Goal: Information Seeking & Learning: Learn about a topic

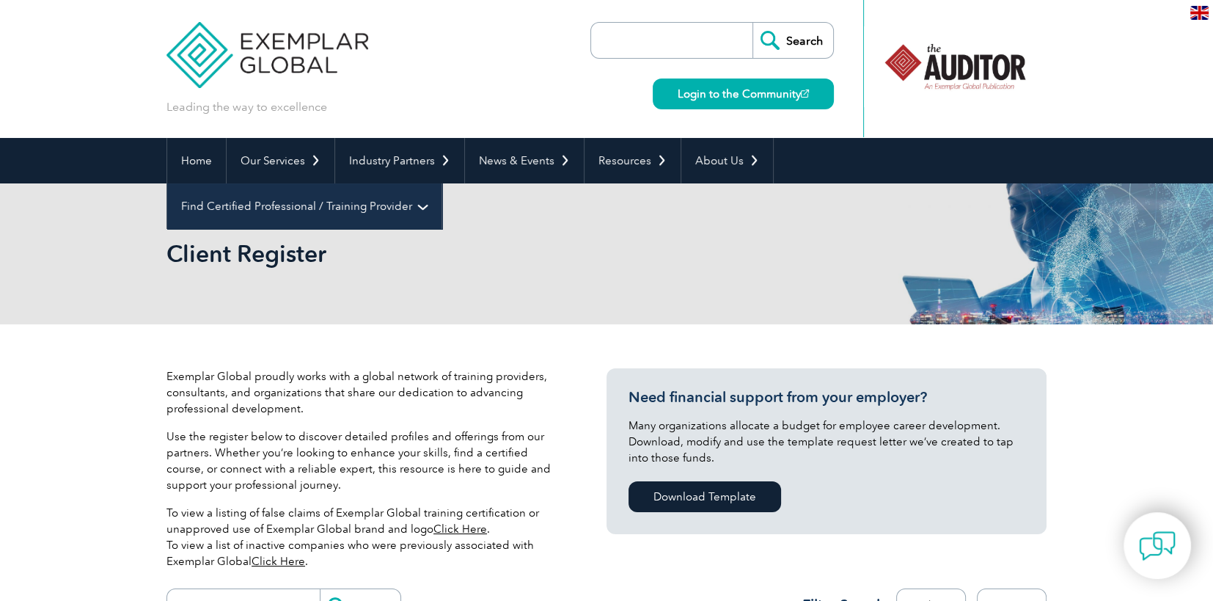
click at [441, 183] on link "Find Certified Professional / Training Provider" at bounding box center [304, 205] width 274 height 45
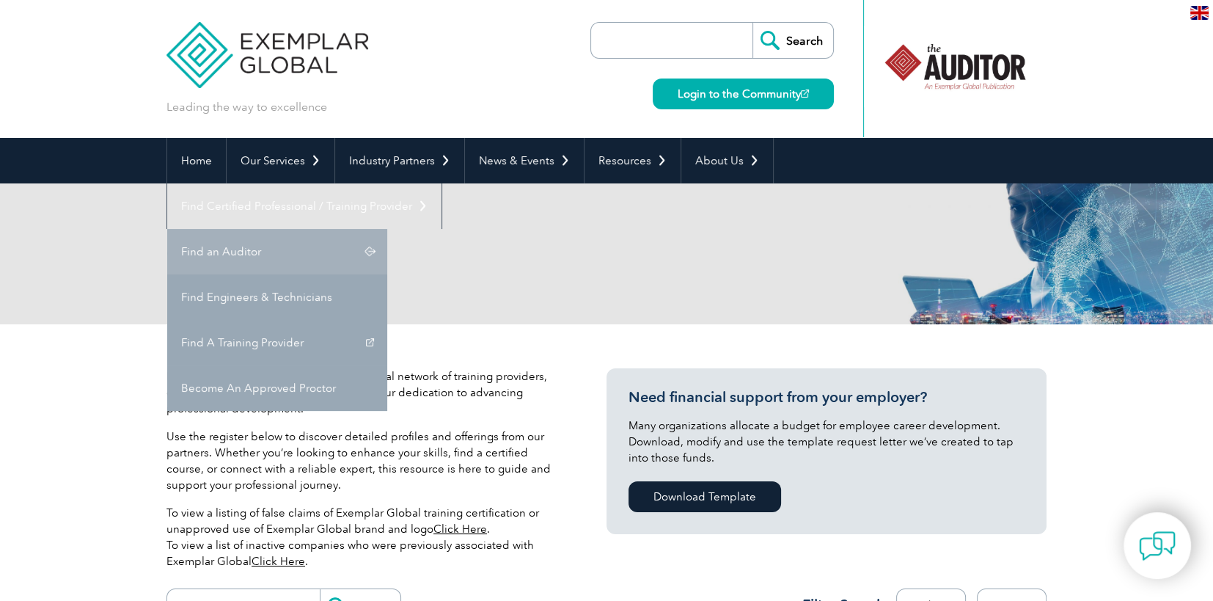
click at [387, 229] on link "Find an Auditor" at bounding box center [277, 251] width 220 height 45
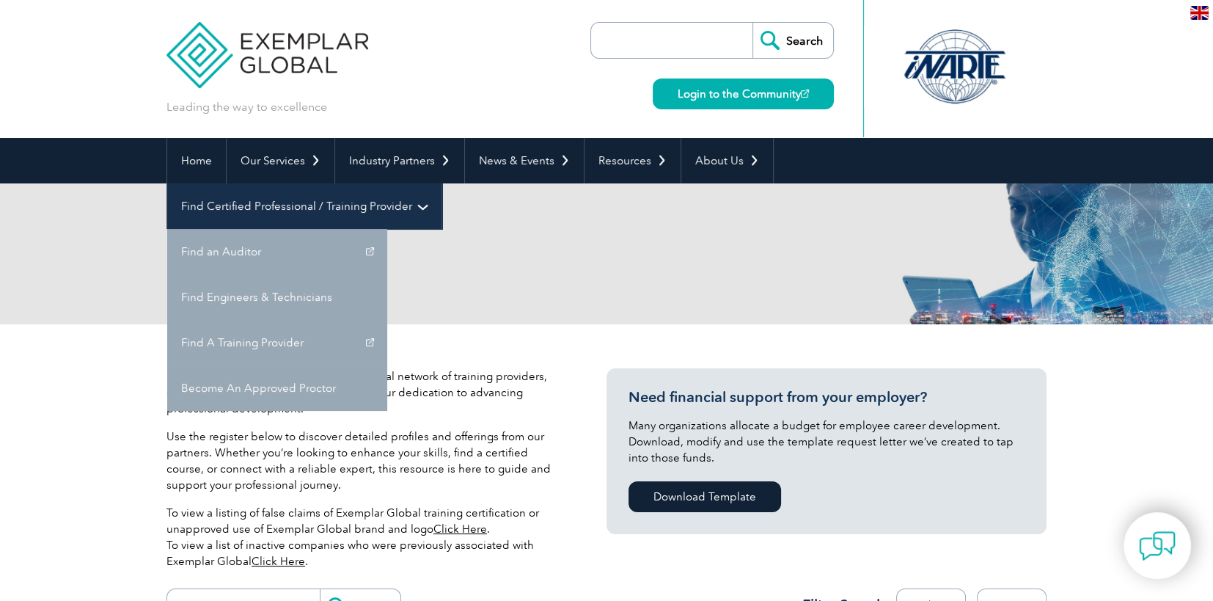
click at [441, 183] on link "Find Certified Professional / Training Provider" at bounding box center [304, 205] width 274 height 45
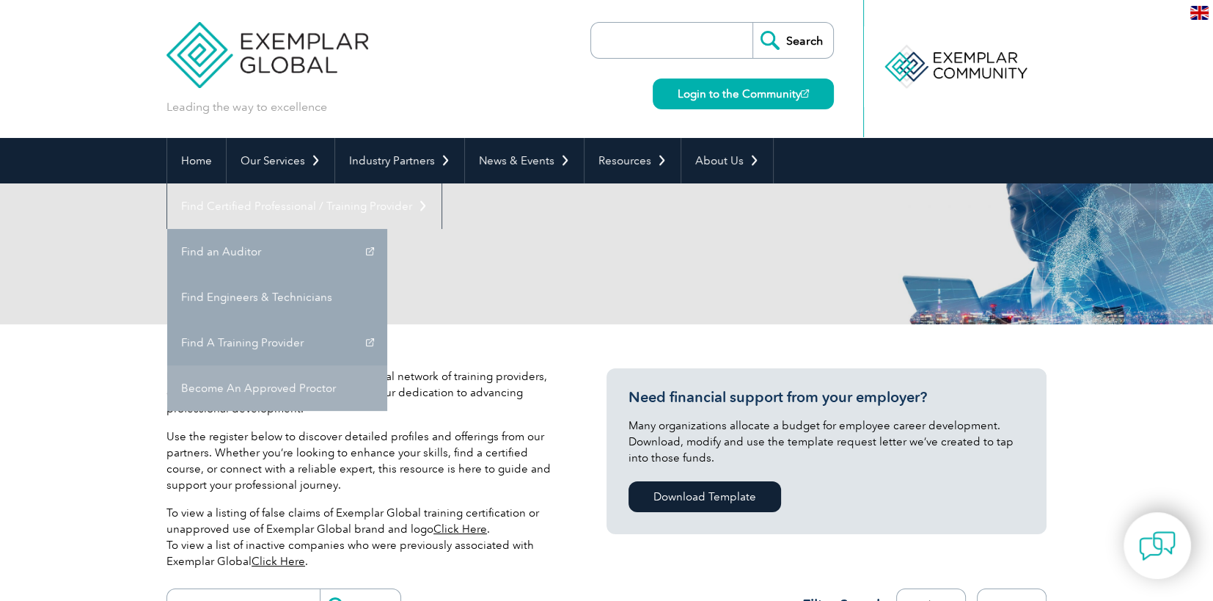
click at [387, 365] on link "Become An Approved Proctor" at bounding box center [277, 387] width 220 height 45
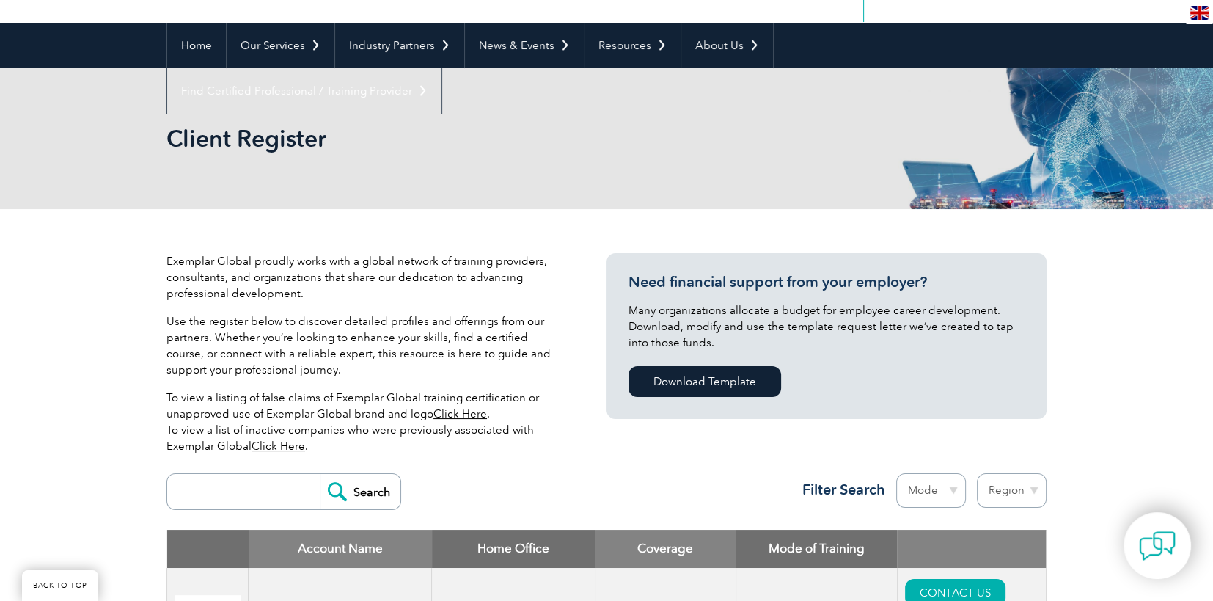
scroll to position [293, 0]
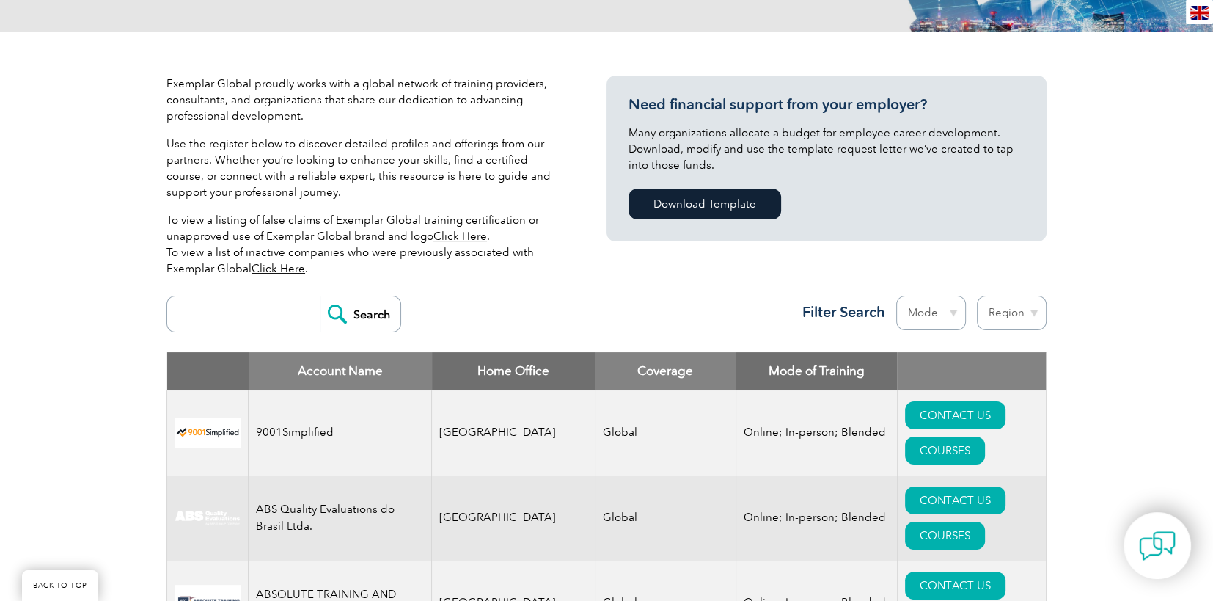
click at [1028, 318] on select "Region Australia Bahrain Bangladesh Brazil Canada Colombia Dominican Republic E…" at bounding box center [1012, 313] width 70 height 34
select select "Canada"
click at [977, 296] on select "Region Australia Bahrain Bangladesh Brazil Canada Colombia Dominican Republic E…" at bounding box center [1012, 313] width 70 height 34
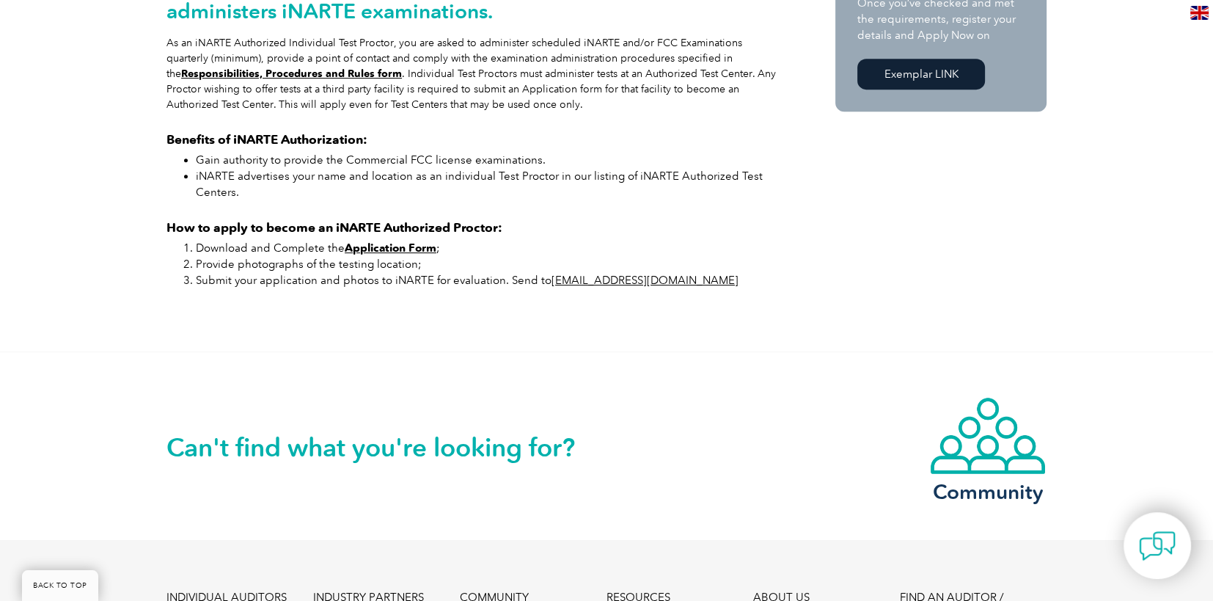
scroll to position [806, 0]
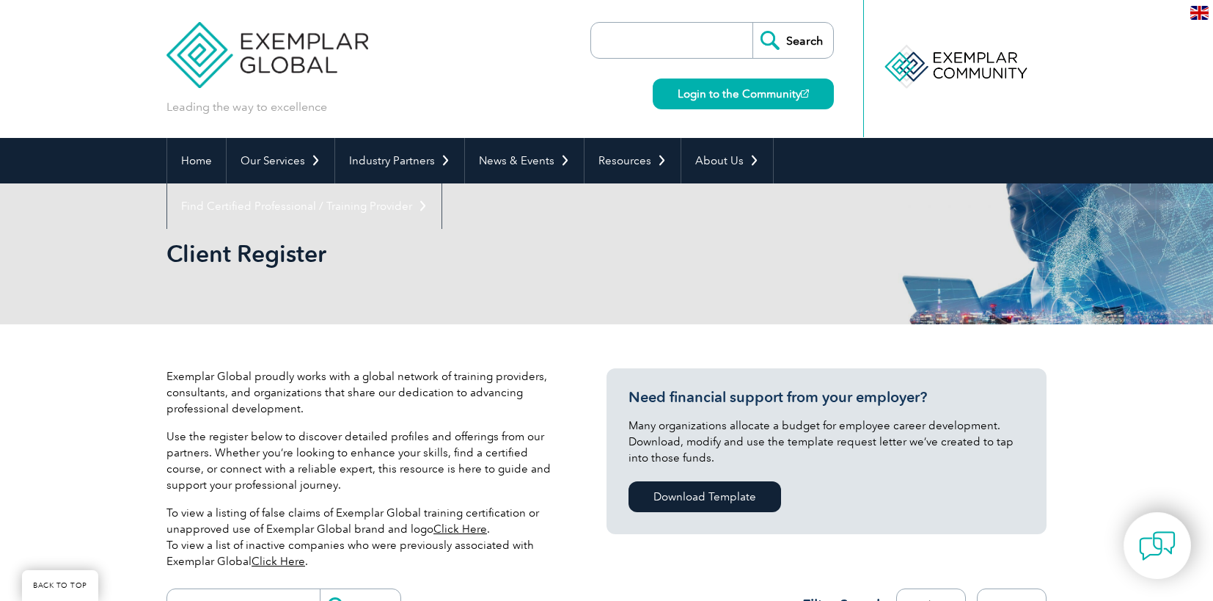
select select "Canada"
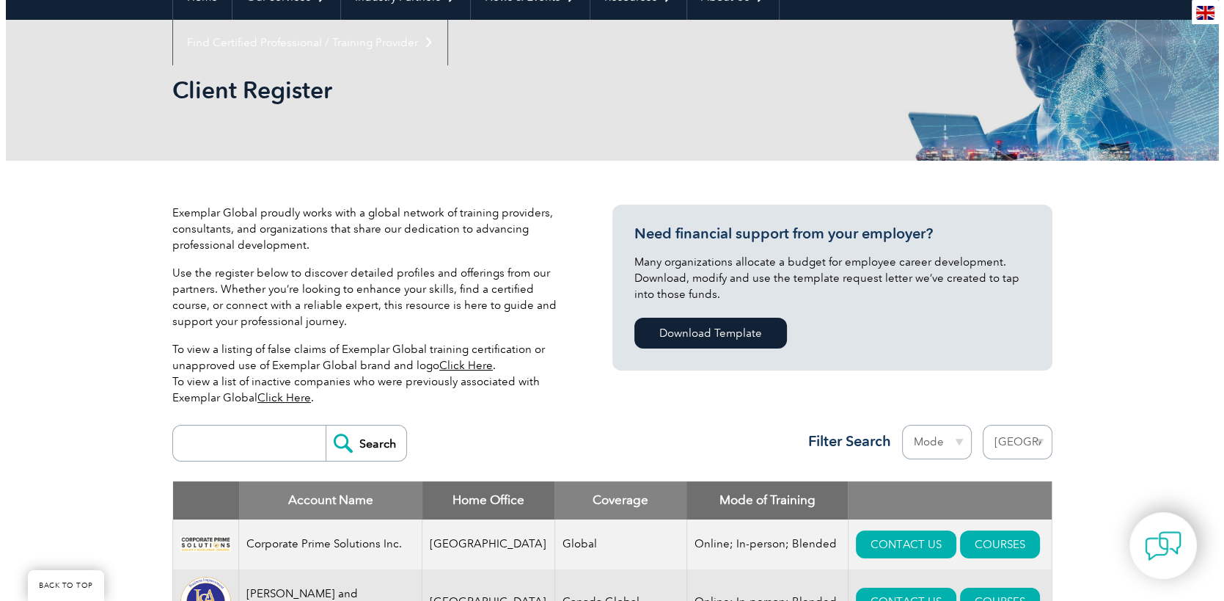
scroll to position [383, 0]
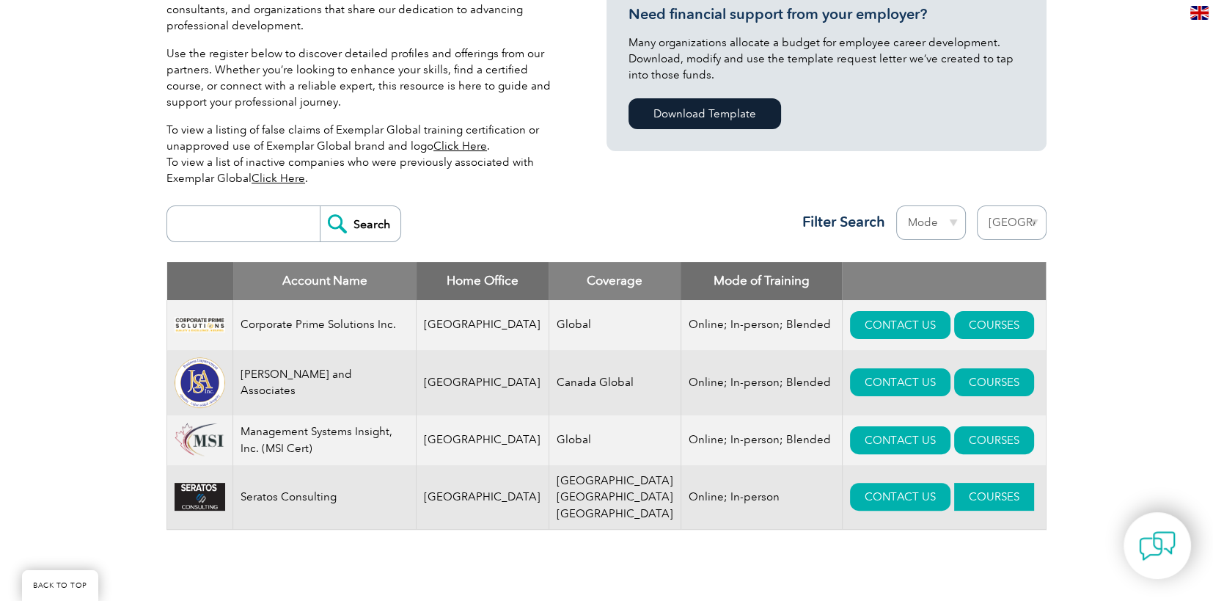
click at [954, 505] on link "COURSES" at bounding box center [994, 497] width 80 height 28
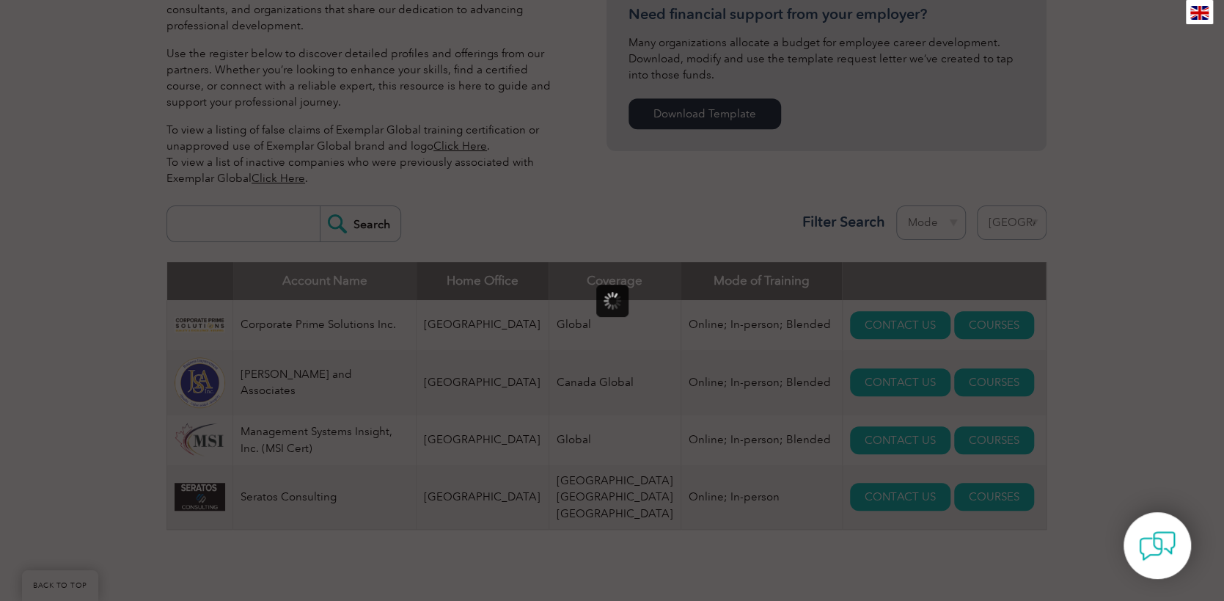
scroll to position [0, 0]
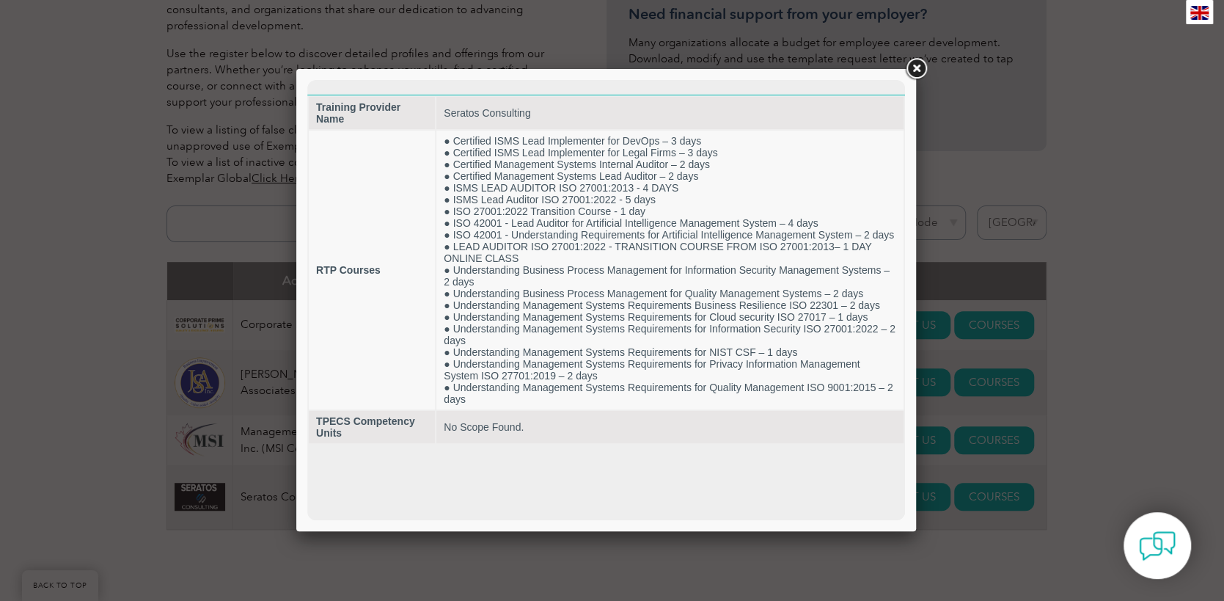
click at [922, 71] on link at bounding box center [916, 69] width 26 height 26
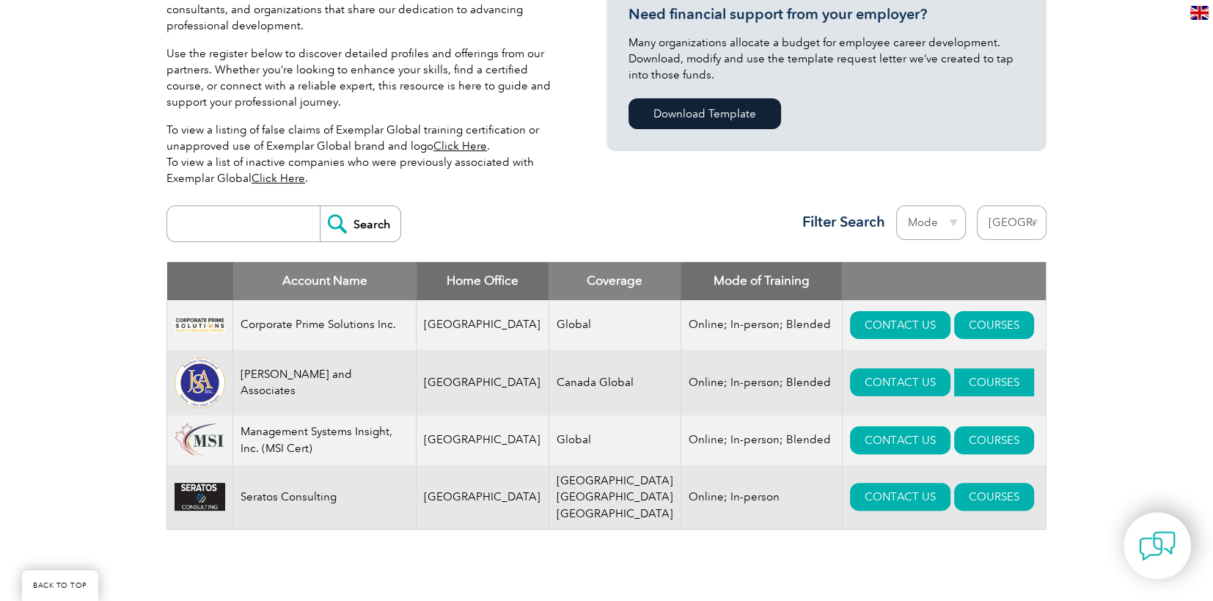
click at [954, 384] on link "COURSES" at bounding box center [994, 382] width 80 height 28
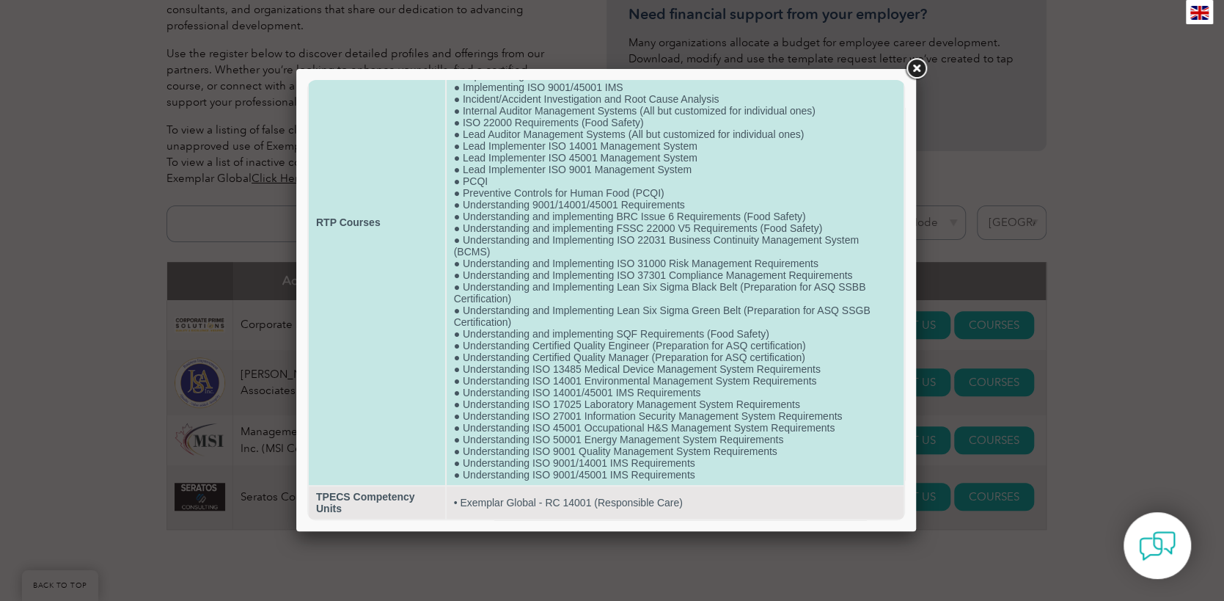
scroll to position [177, 0]
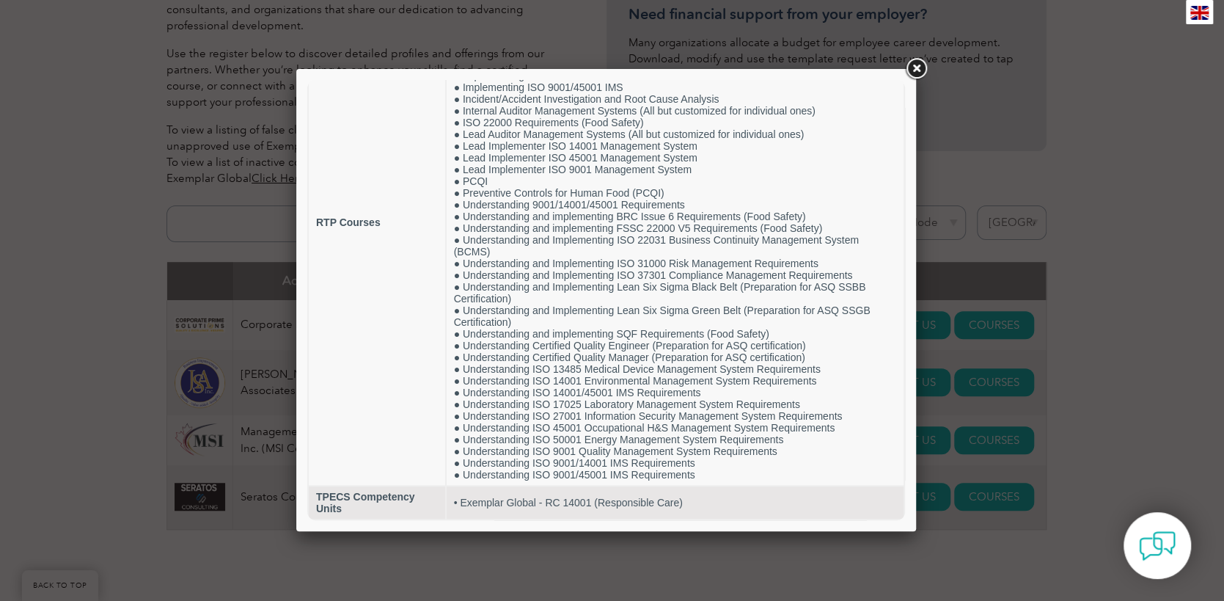
click at [913, 65] on link at bounding box center [916, 69] width 26 height 26
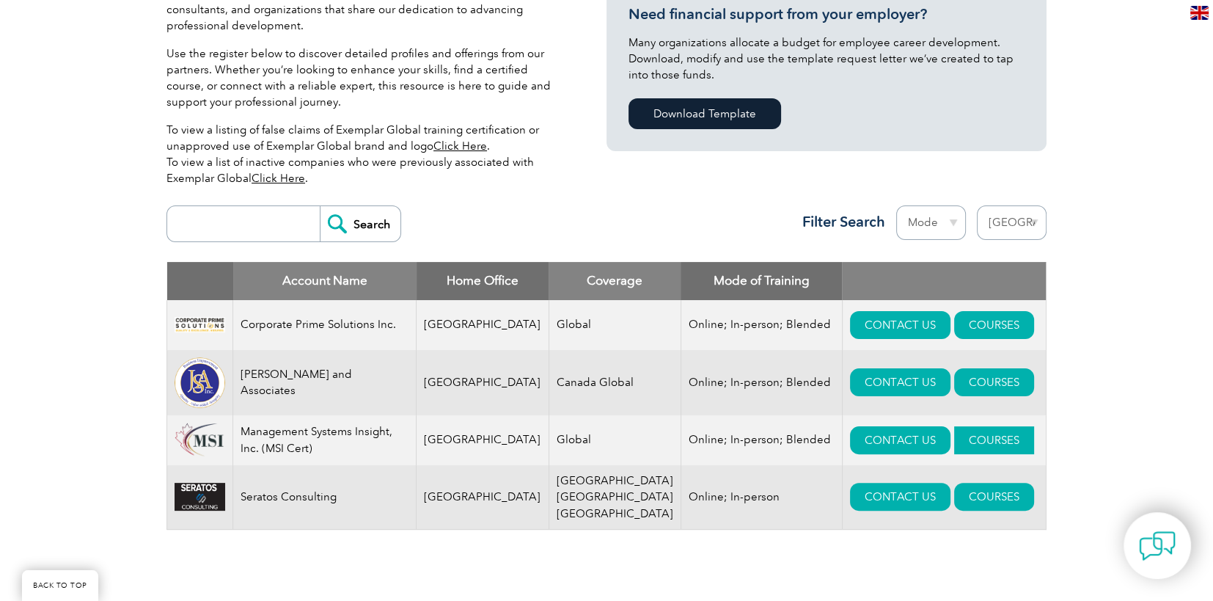
click at [954, 436] on link "COURSES" at bounding box center [994, 440] width 80 height 28
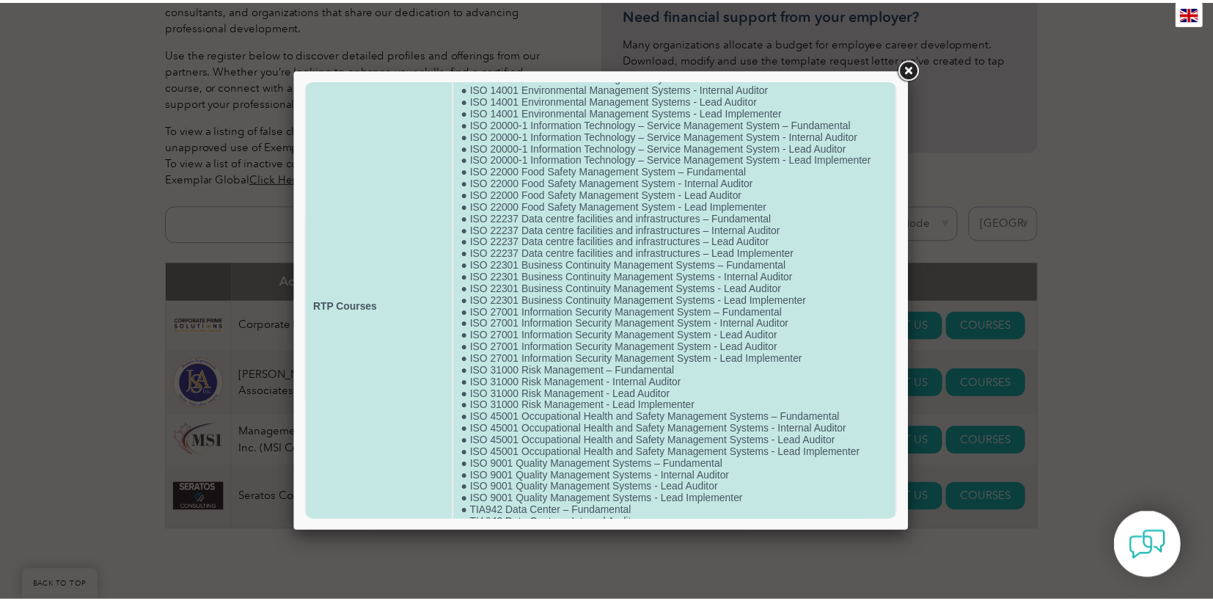
scroll to position [0, 0]
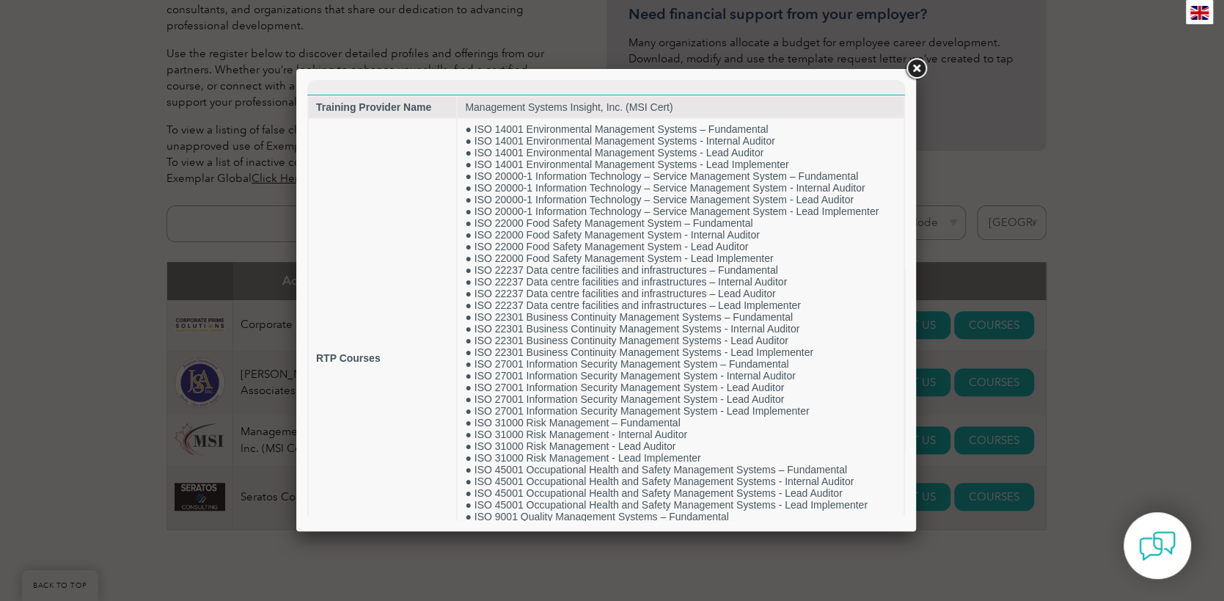
click at [919, 71] on link at bounding box center [916, 69] width 26 height 26
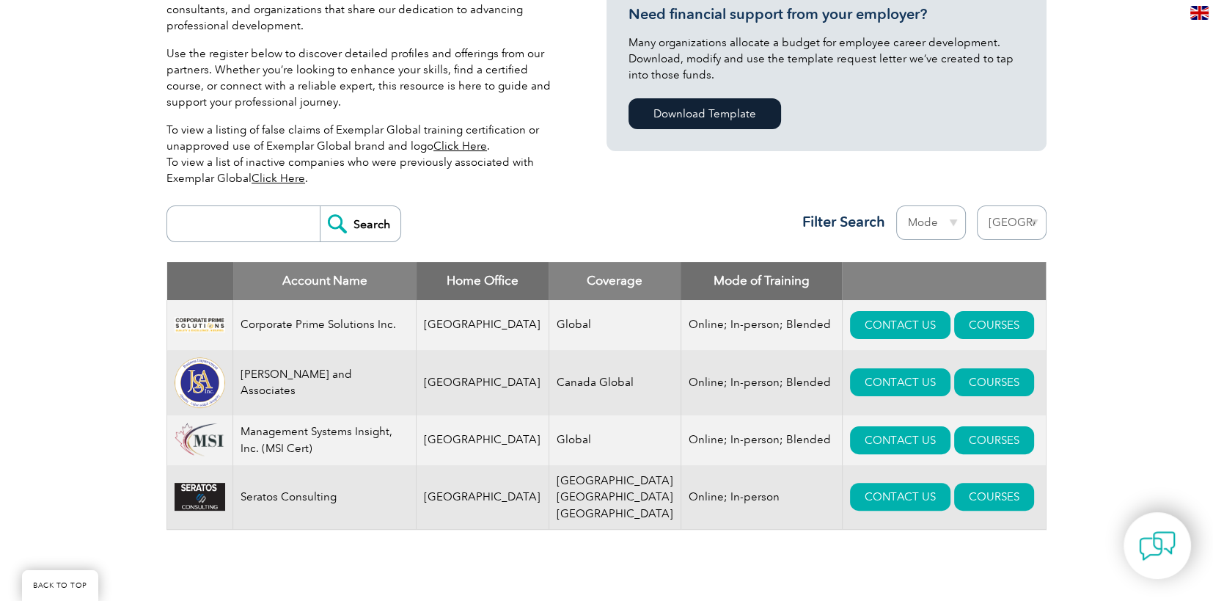
scroll to position [90, 0]
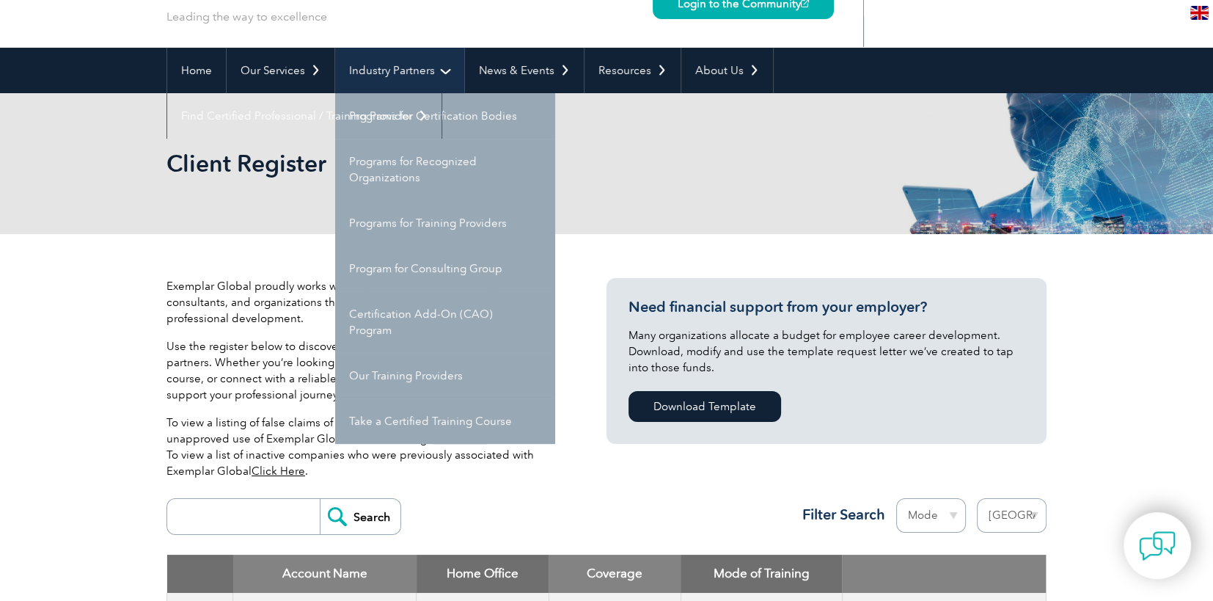
click at [379, 71] on link "Industry Partners" at bounding box center [399, 70] width 129 height 45
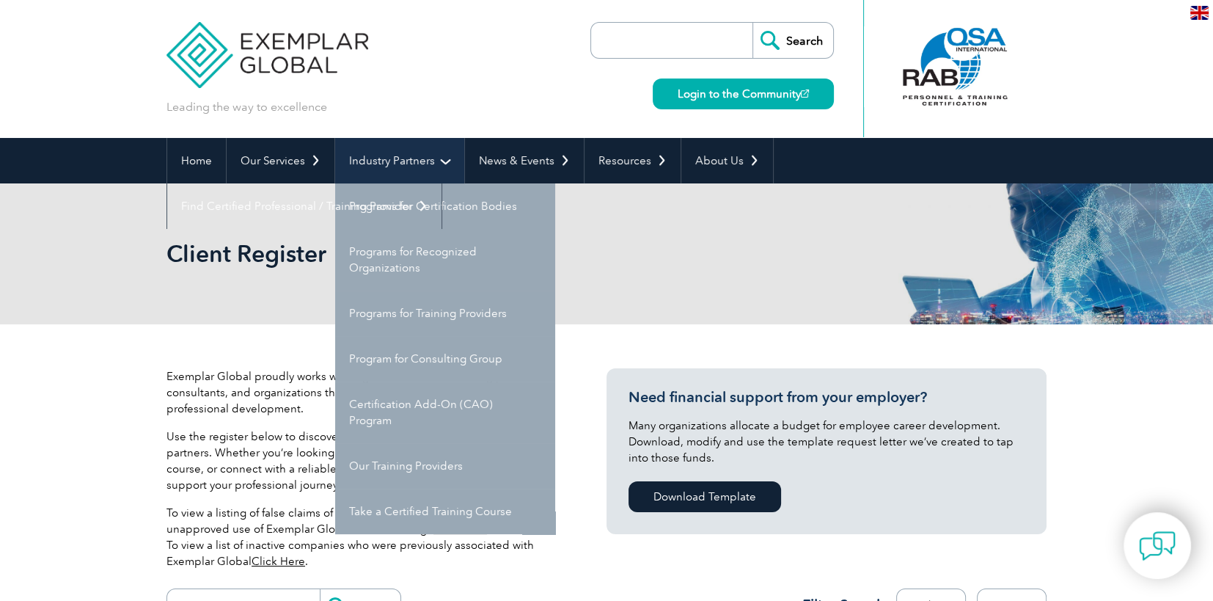
click at [401, 152] on link "Industry Partners" at bounding box center [399, 160] width 129 height 45
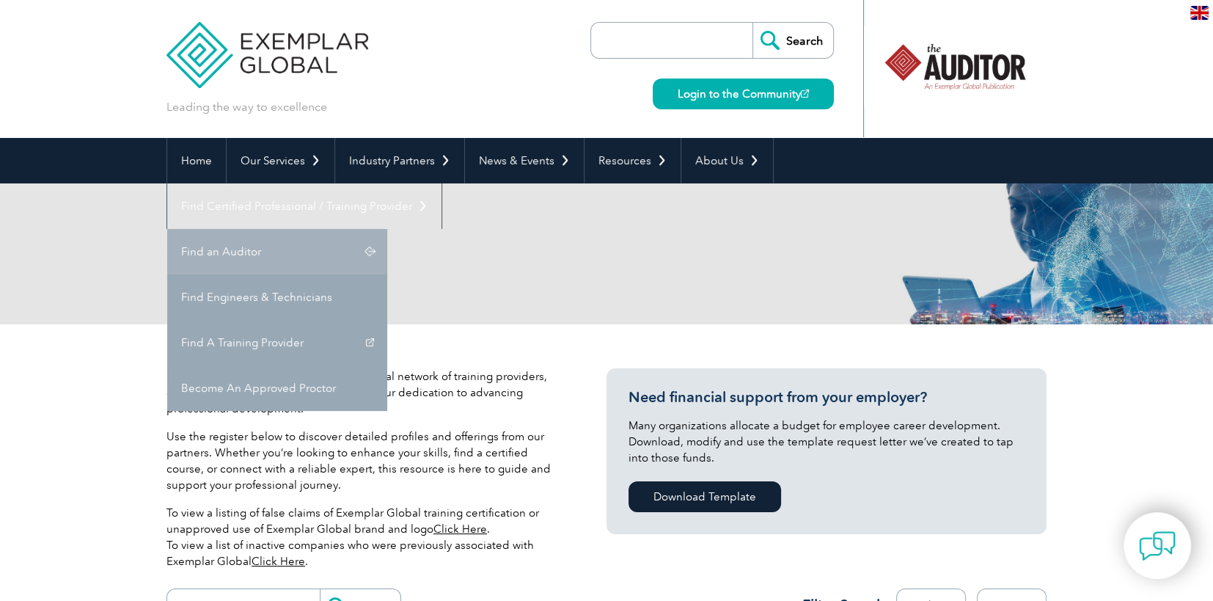
click at [387, 229] on link "Find an Auditor" at bounding box center [277, 251] width 220 height 45
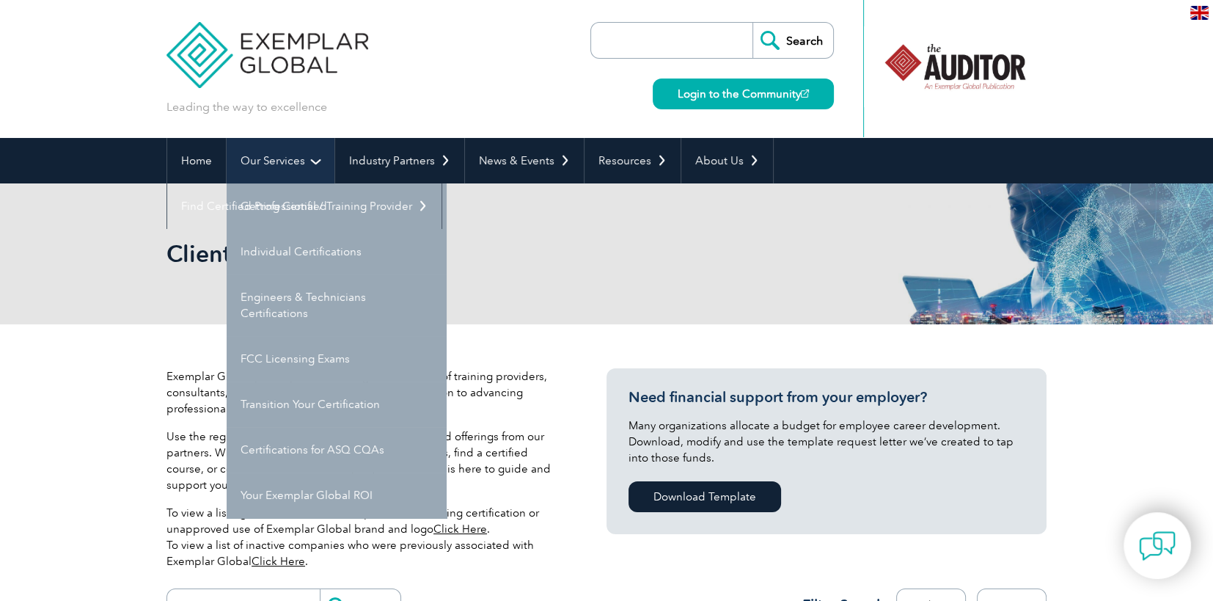
click at [273, 156] on link "Our Services" at bounding box center [281, 160] width 108 height 45
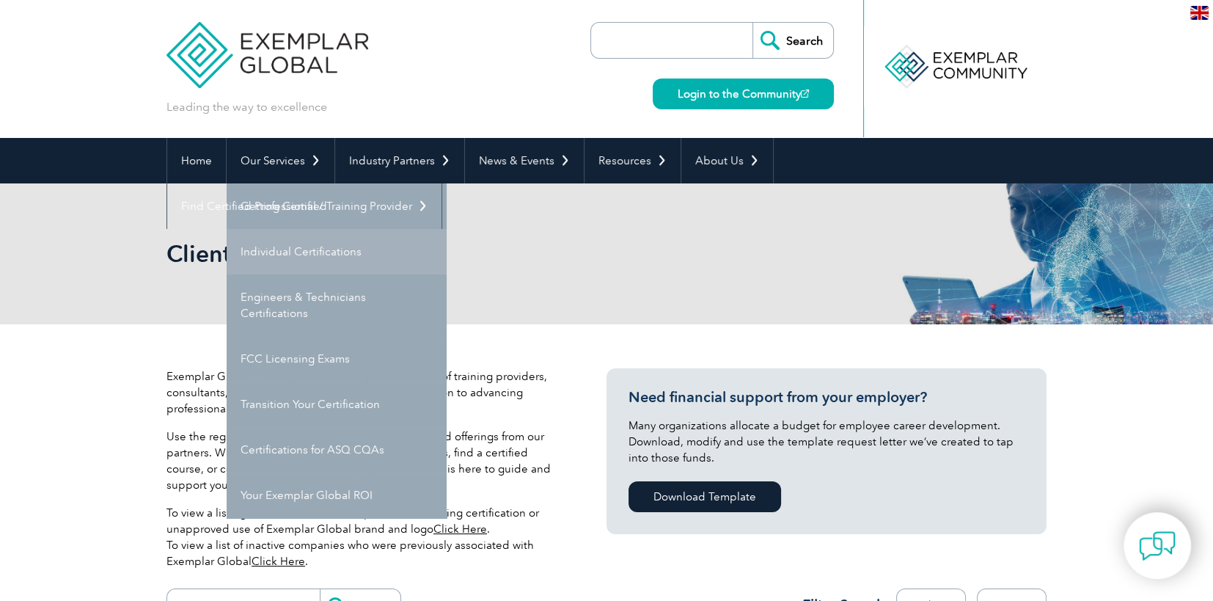
click at [318, 247] on link "Individual Certifications" at bounding box center [337, 251] width 220 height 45
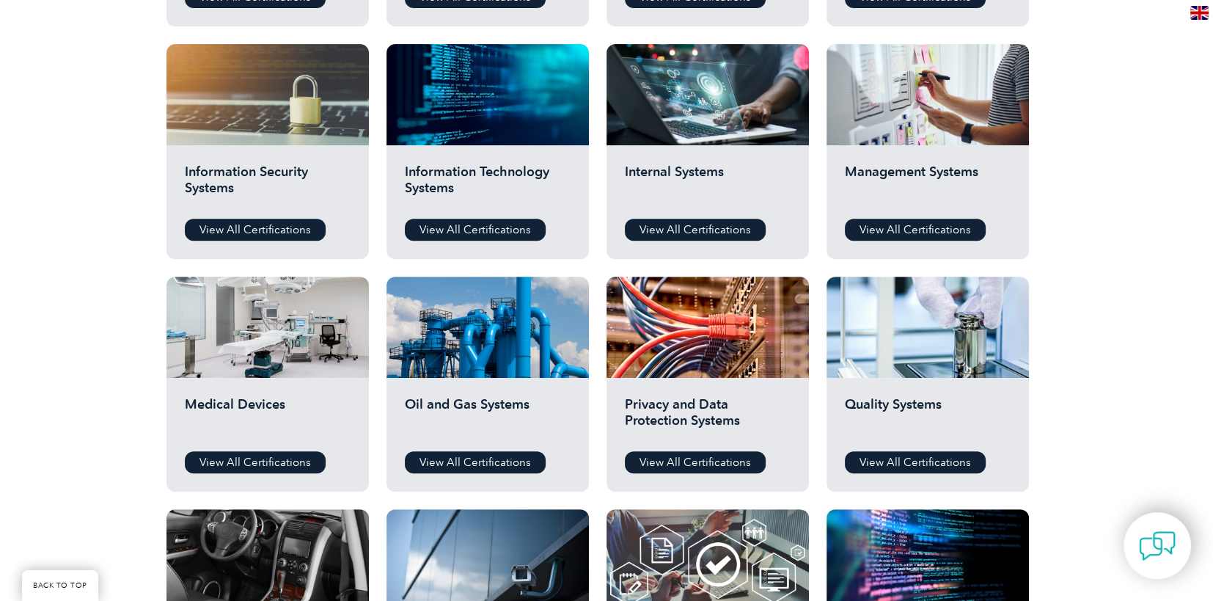
scroll to position [733, 0]
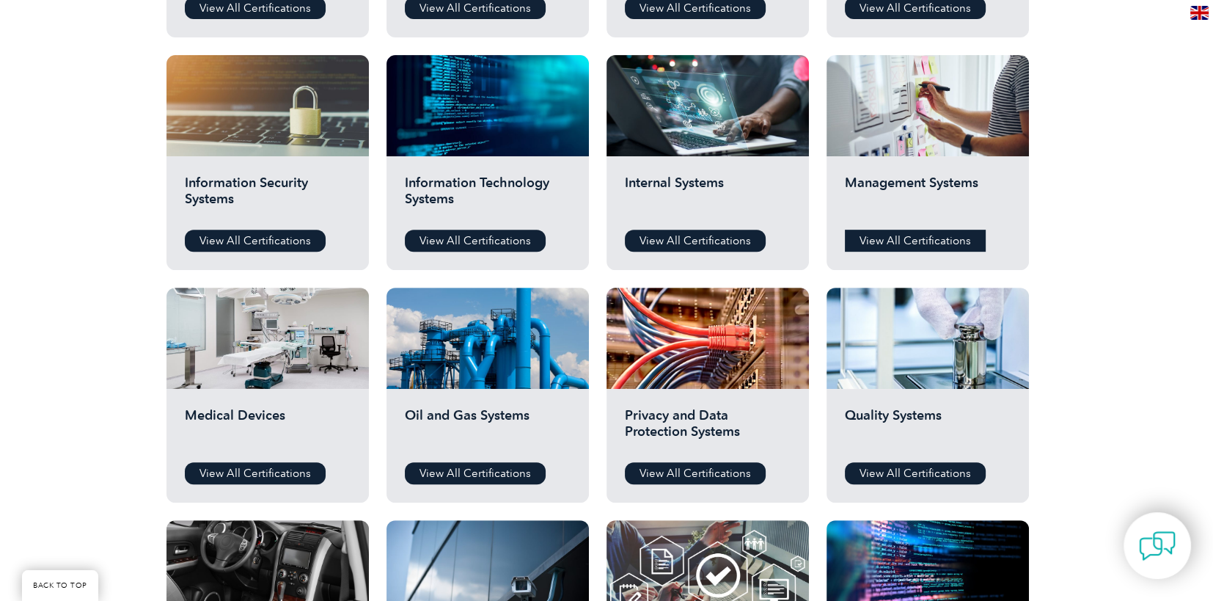
click at [941, 240] on link "View All Certifications" at bounding box center [915, 241] width 141 height 22
click at [899, 471] on link "View All Certifications" at bounding box center [915, 473] width 141 height 22
click at [680, 243] on link "View All Certifications" at bounding box center [695, 241] width 141 height 22
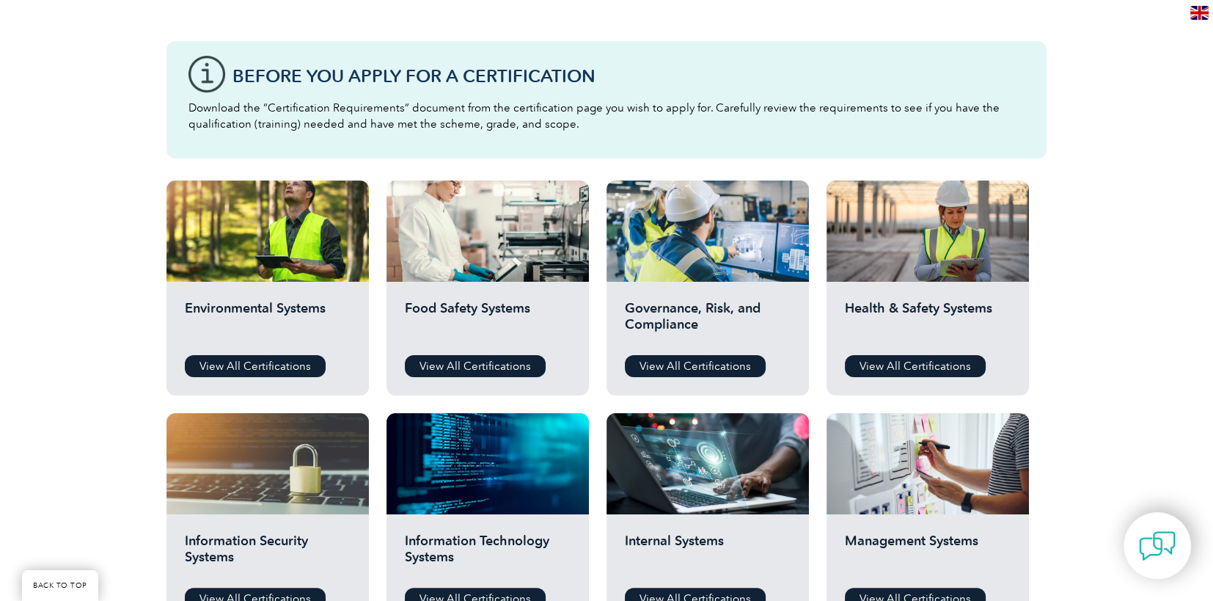
scroll to position [367, 0]
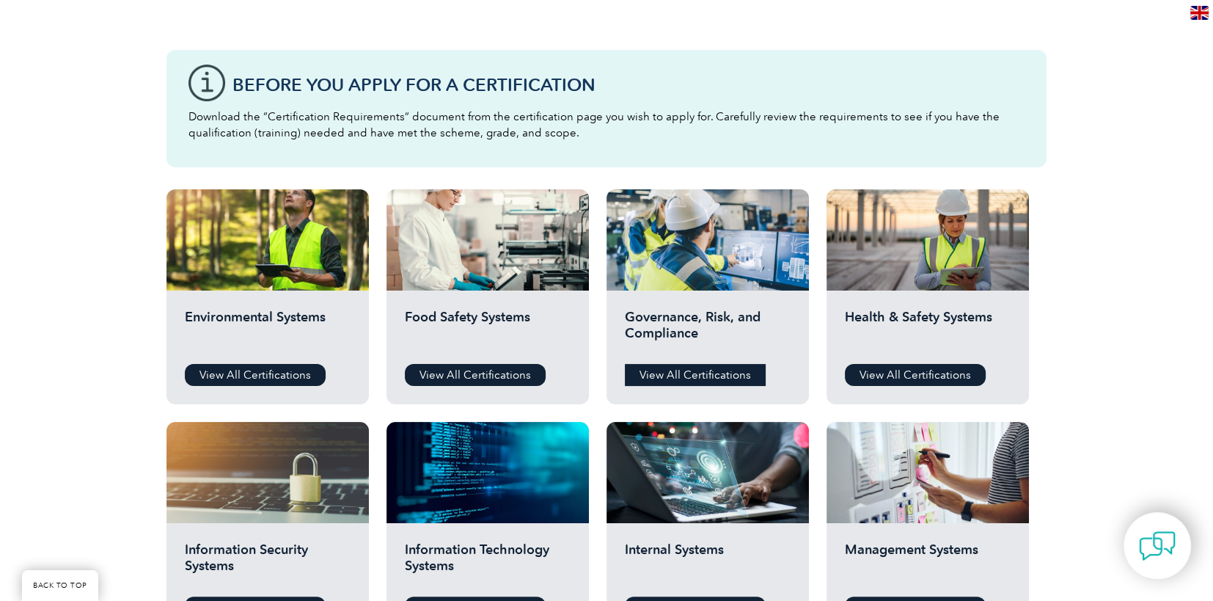
click at [704, 376] on link "View All Certifications" at bounding box center [695, 375] width 141 height 22
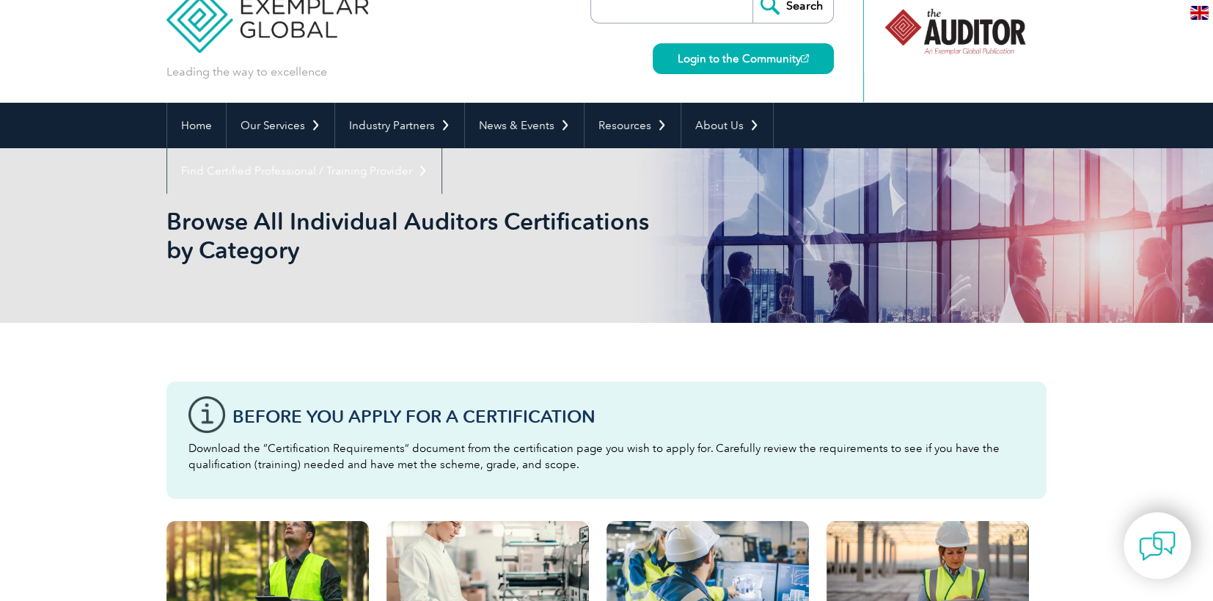
scroll to position [0, 0]
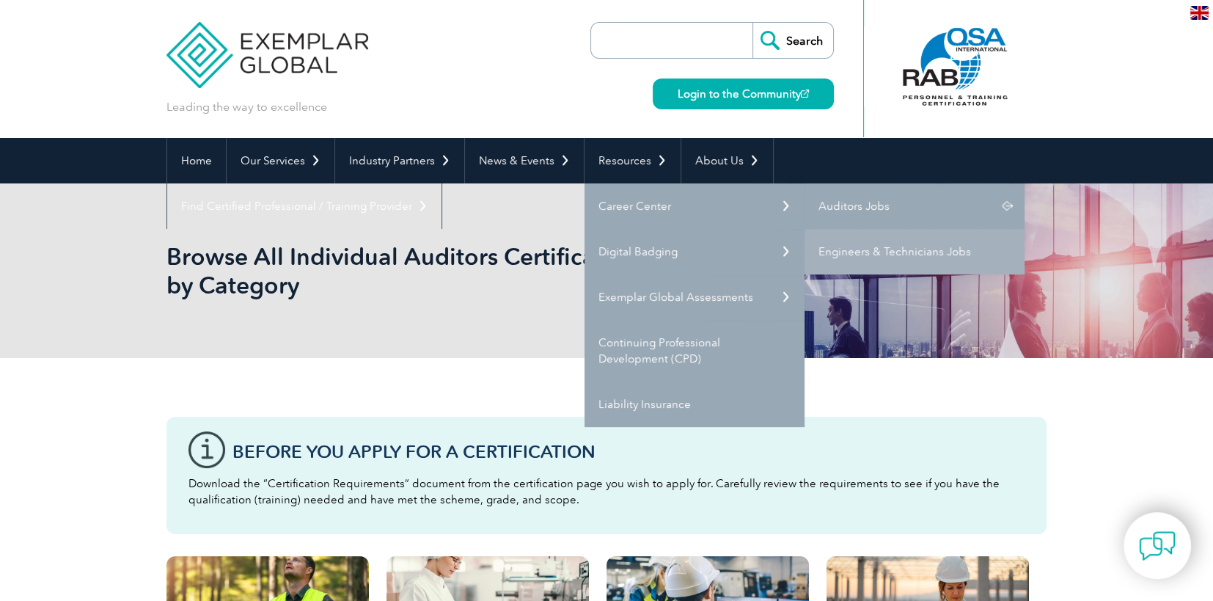
click at [891, 205] on link "Auditors Jobs" at bounding box center [914, 205] width 220 height 45
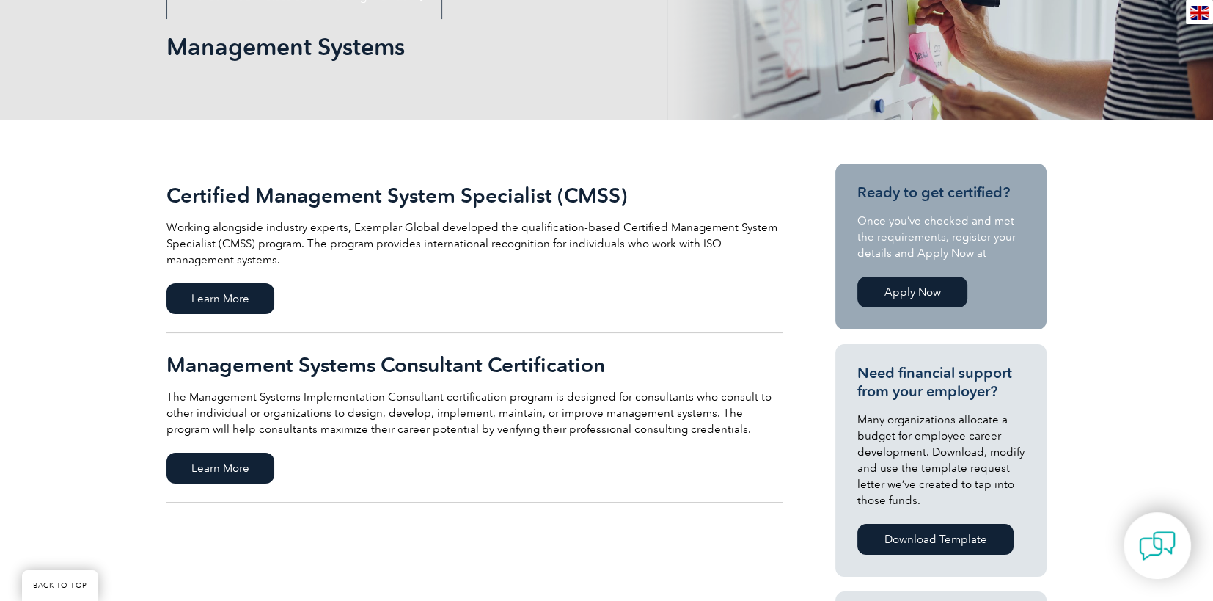
scroll to position [73, 0]
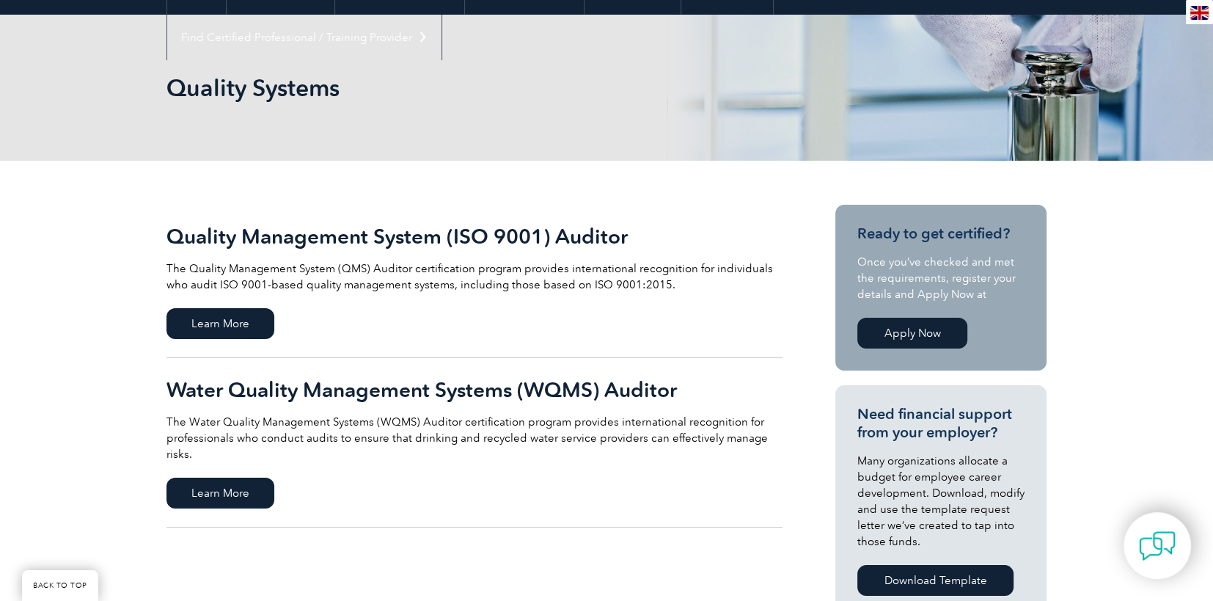
scroll to position [220, 0]
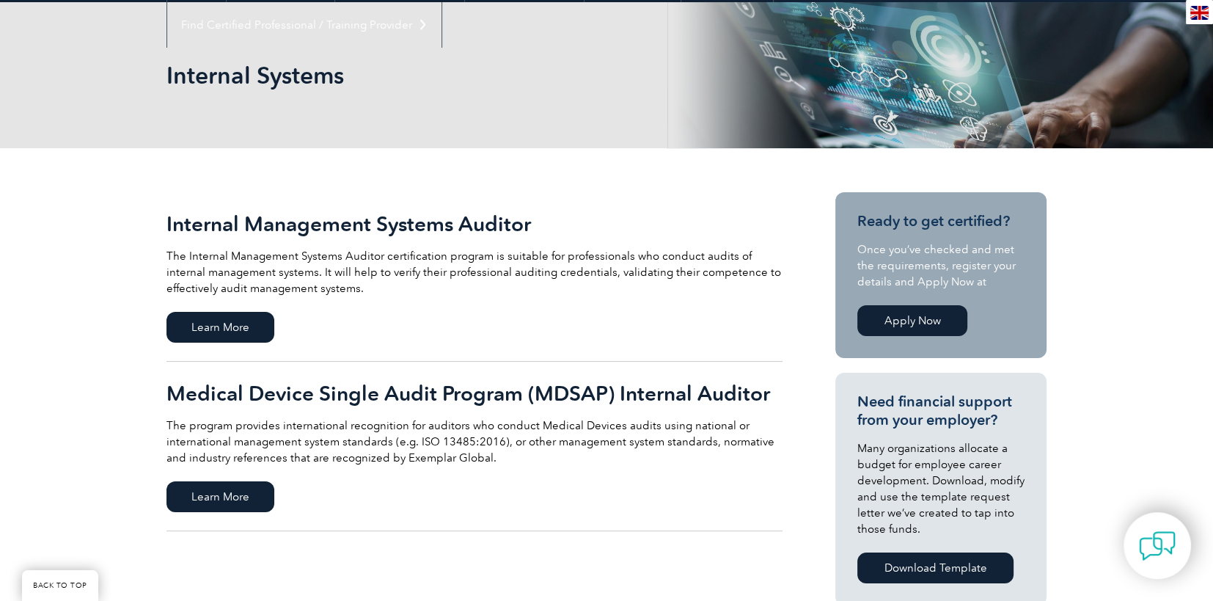
scroll to position [220, 0]
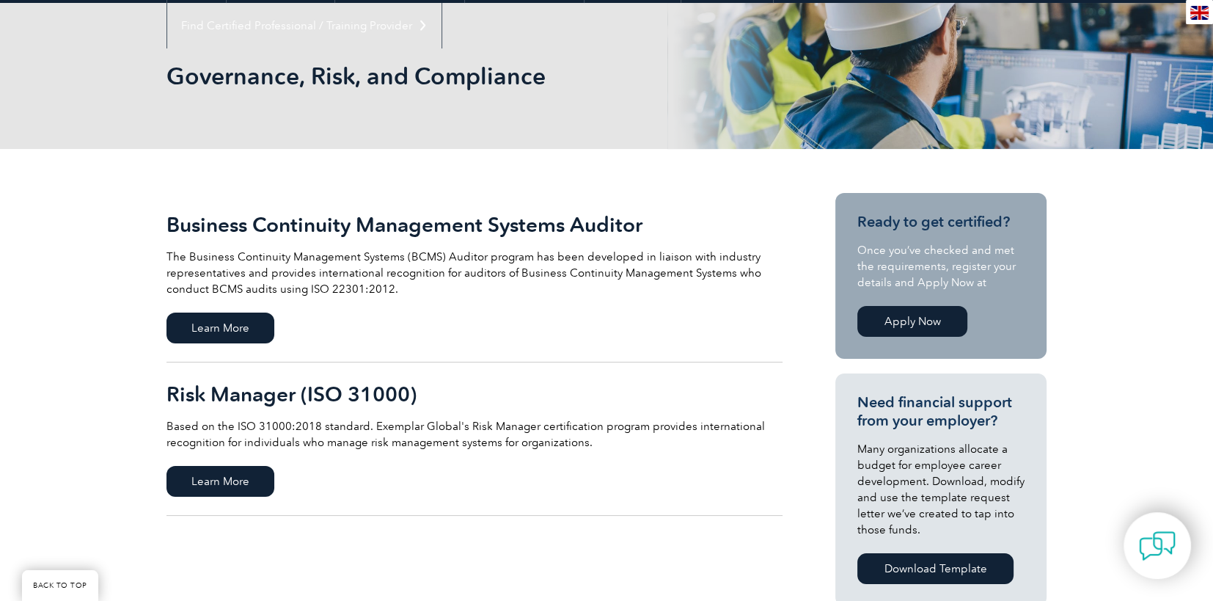
scroll to position [220, 0]
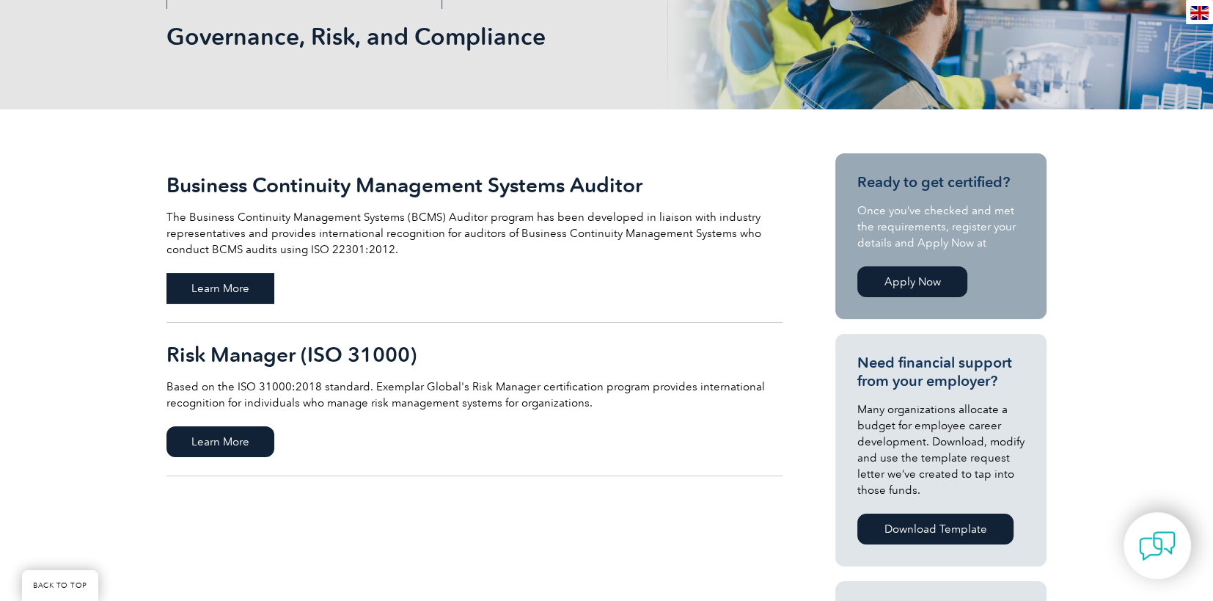
click at [242, 281] on span "Learn More" at bounding box center [220, 288] width 108 height 31
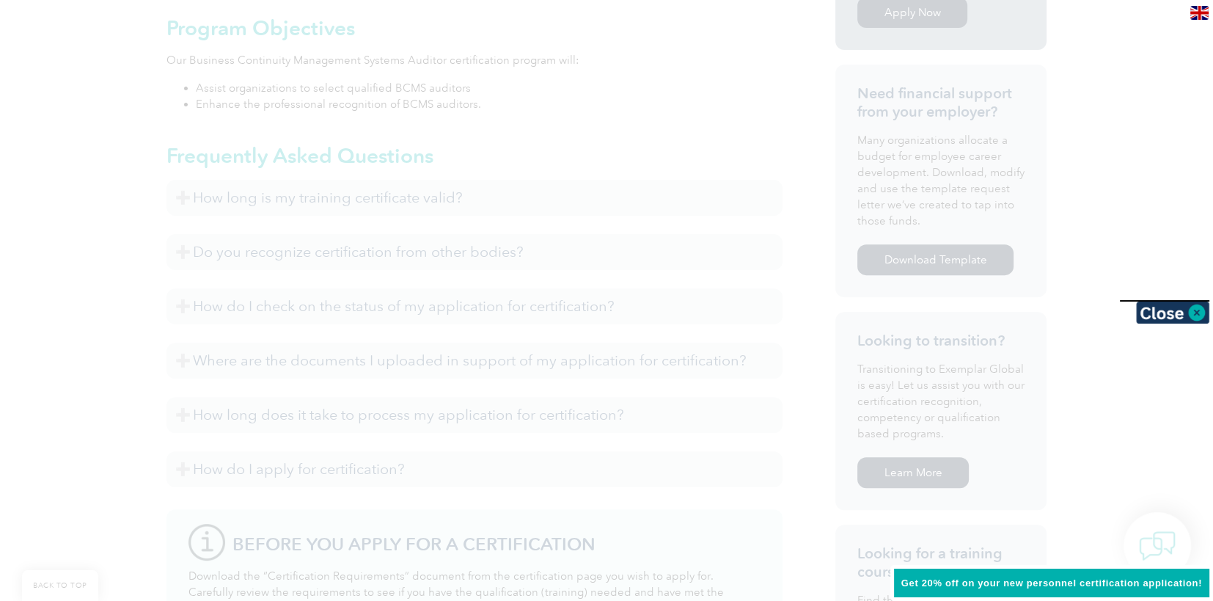
scroll to position [607, 0]
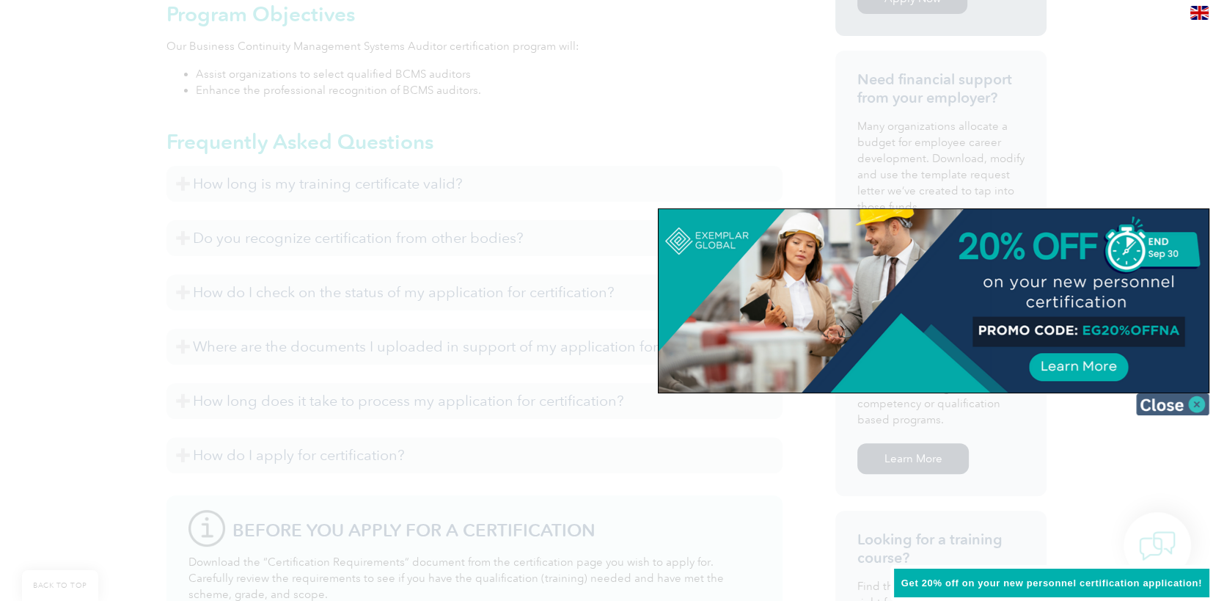
click at [1192, 403] on img at bounding box center [1172, 404] width 73 height 22
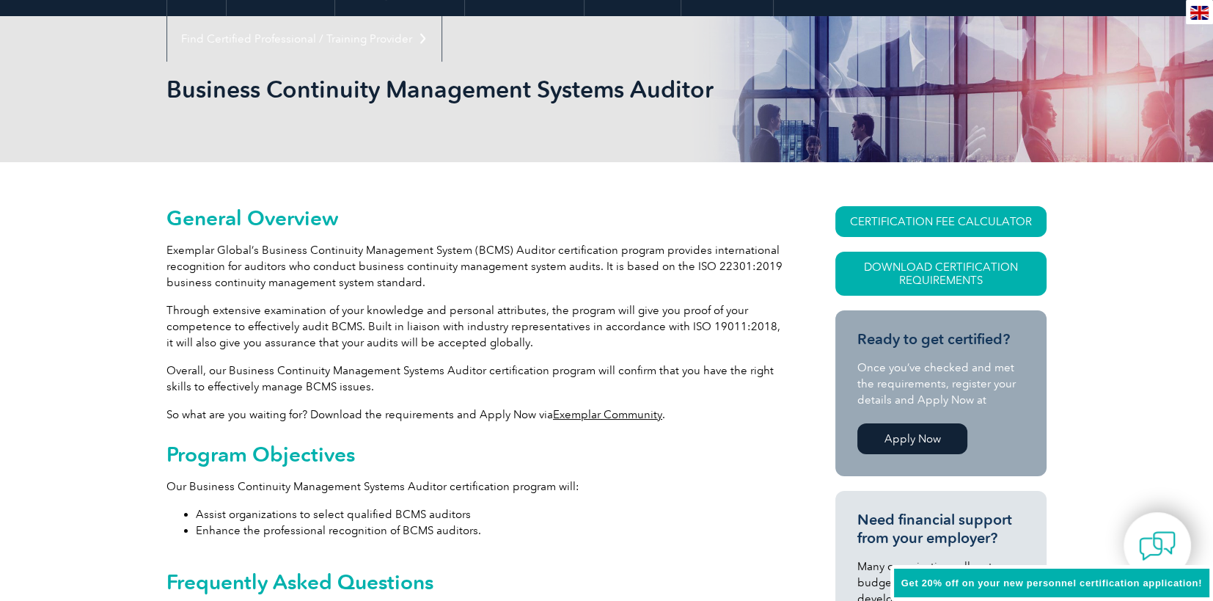
scroll to position [0, 0]
